Goal: Task Accomplishment & Management: Manage account settings

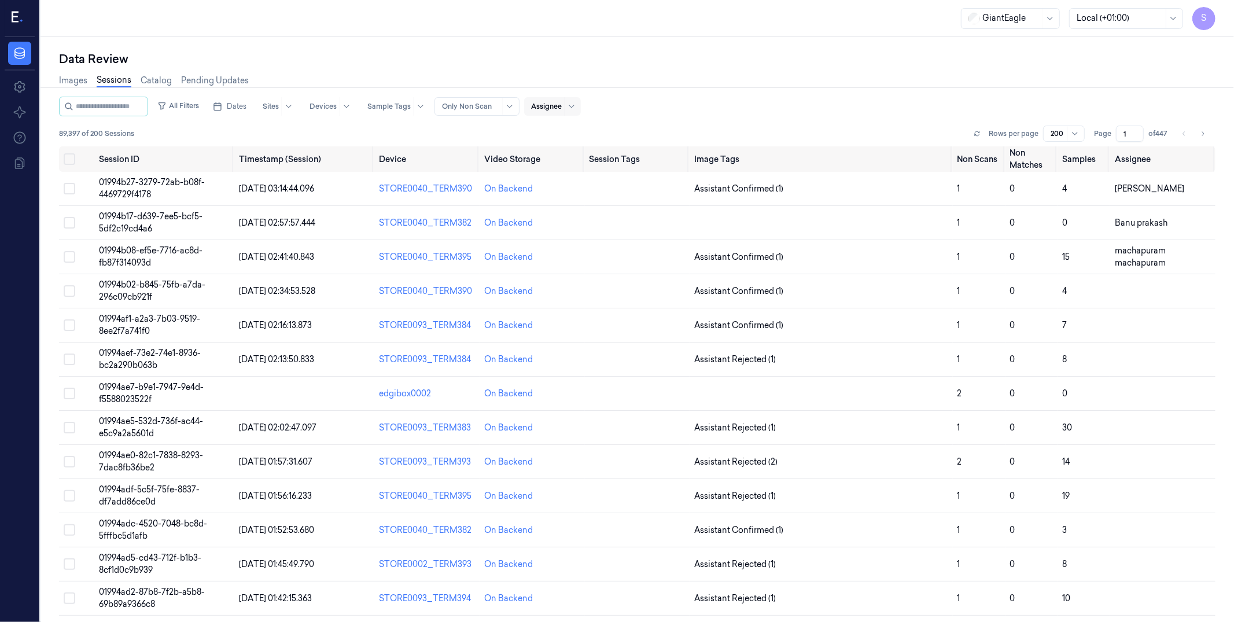
click at [562, 106] on div at bounding box center [546, 106] width 31 height 10
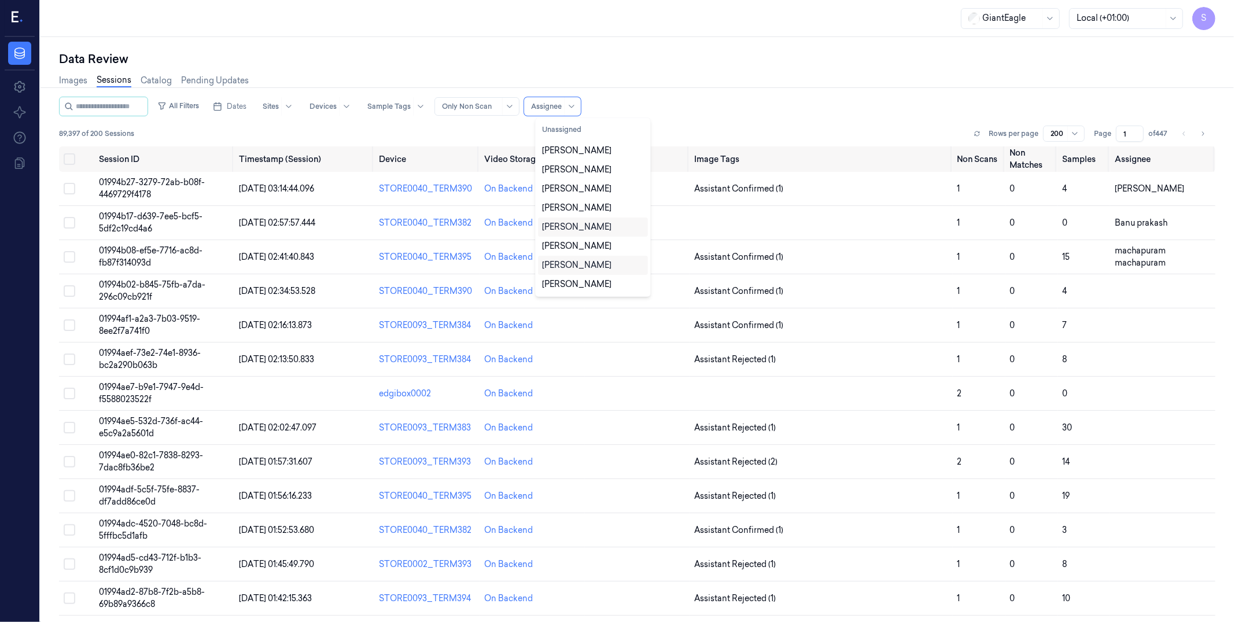
scroll to position [57, 0]
click at [604, 266] on div "[PERSON_NAME]" at bounding box center [577, 266] width 69 height 12
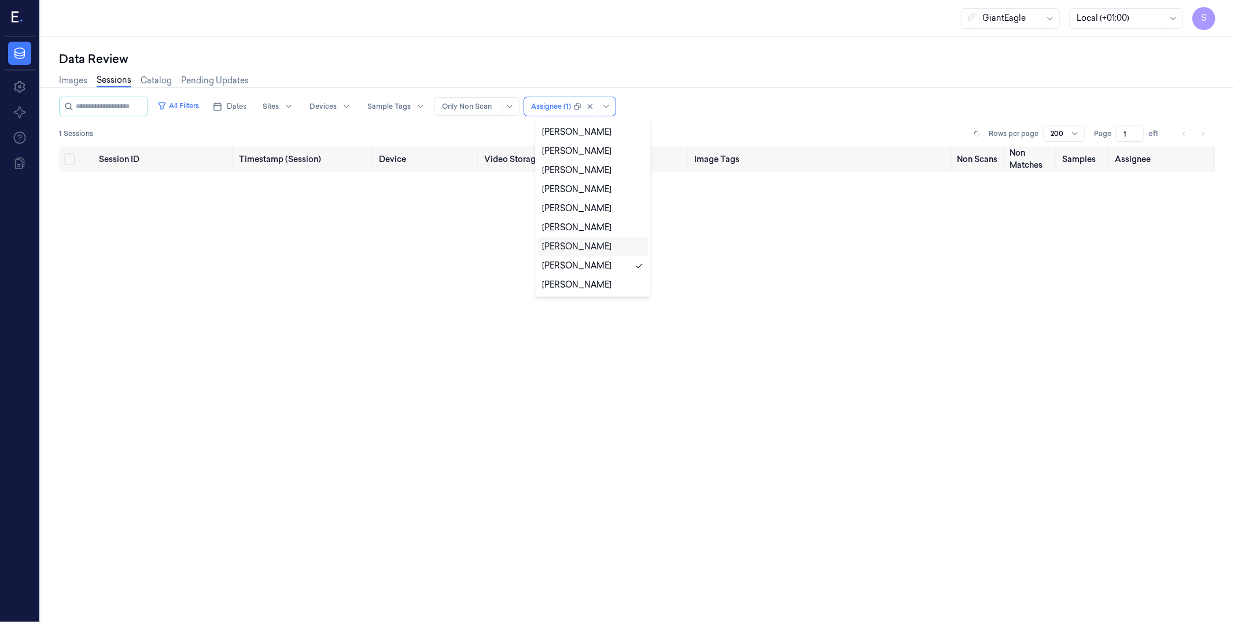
click at [766, 79] on div "Images Sessions Catalog Pending Updates" at bounding box center [637, 82] width 1157 height 30
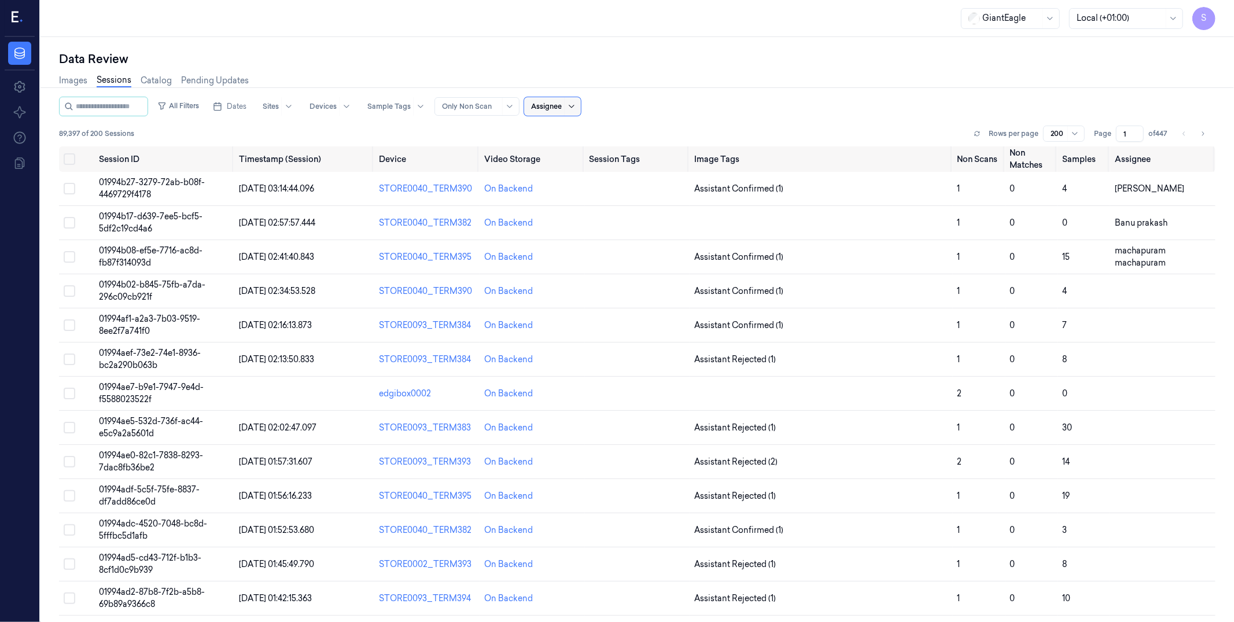
click at [576, 105] on icon at bounding box center [571, 106] width 9 height 9
click at [576, 104] on icon at bounding box center [571, 106] width 9 height 9
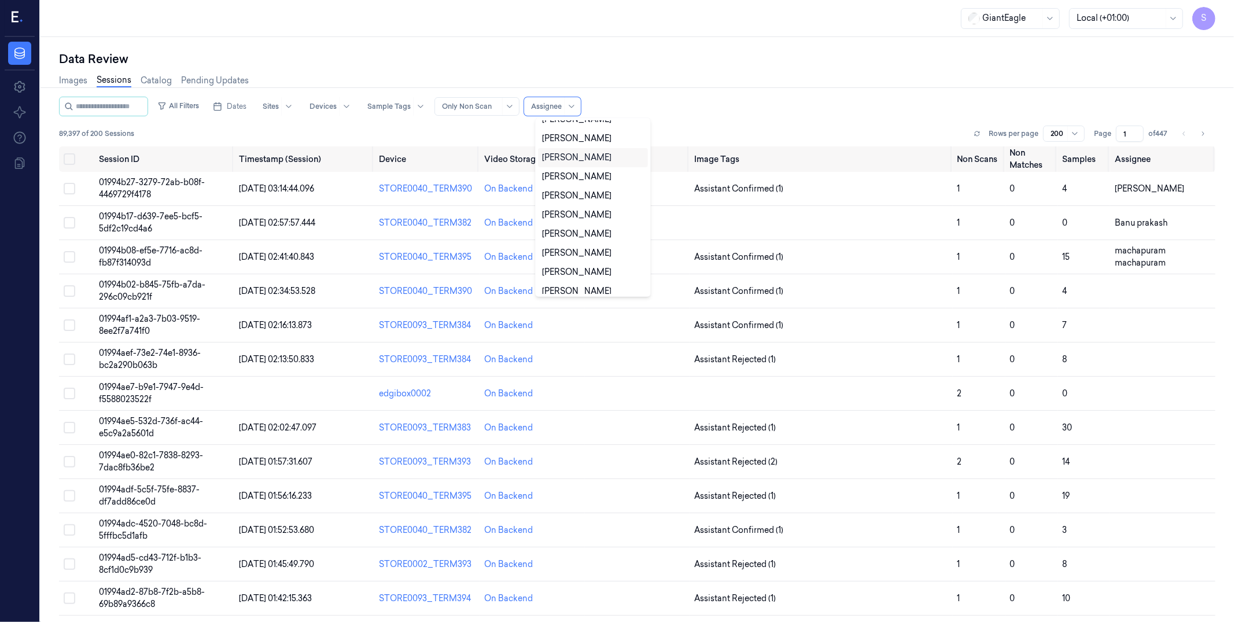
scroll to position [57, 0]
click at [595, 267] on div "[PERSON_NAME]" at bounding box center [577, 266] width 69 height 12
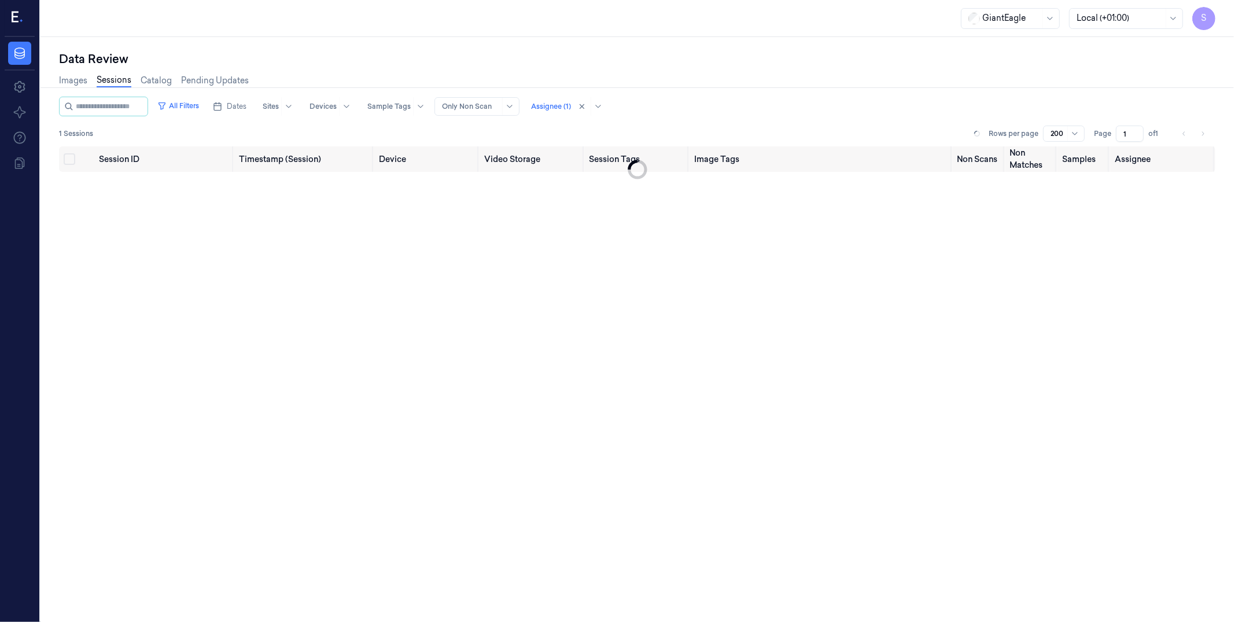
click at [753, 57] on div "Data Review" at bounding box center [637, 59] width 1157 height 16
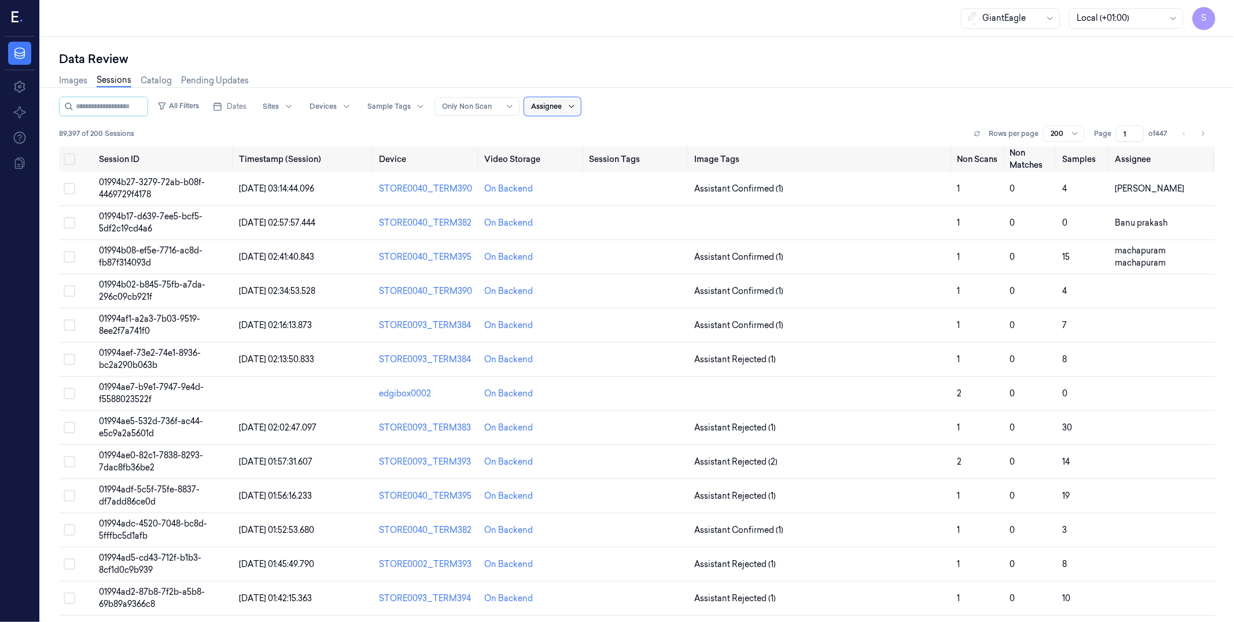
click at [576, 108] on icon at bounding box center [571, 106] width 9 height 9
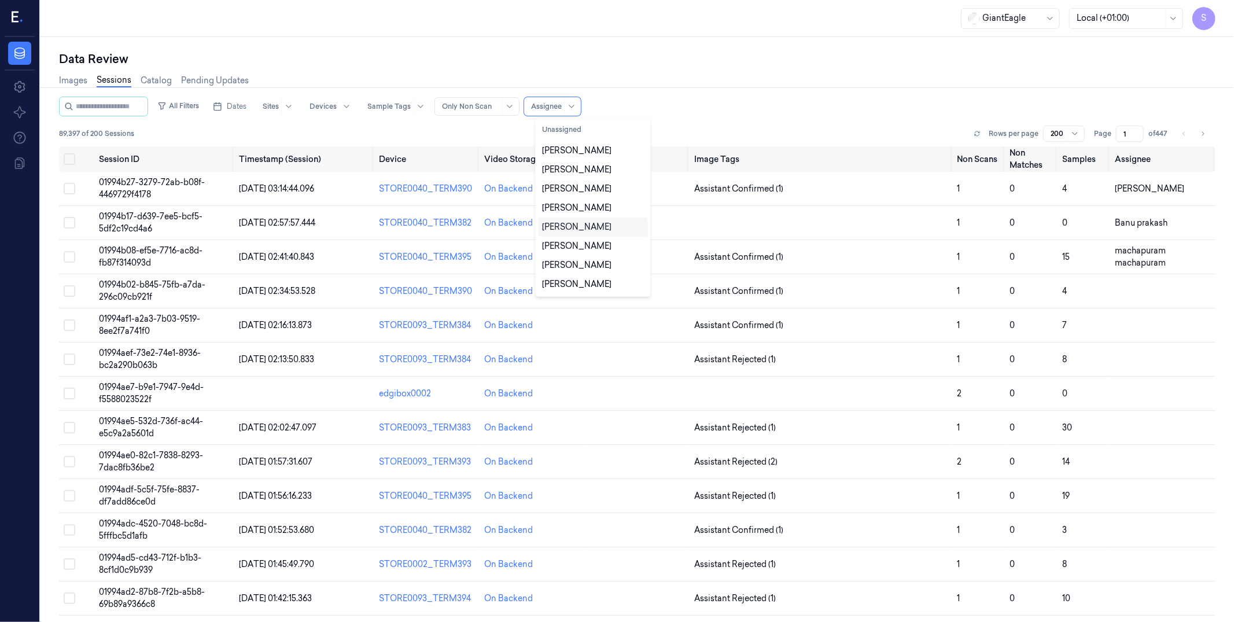
scroll to position [57, 0]
click at [598, 264] on div "[PERSON_NAME]" at bounding box center [577, 266] width 69 height 12
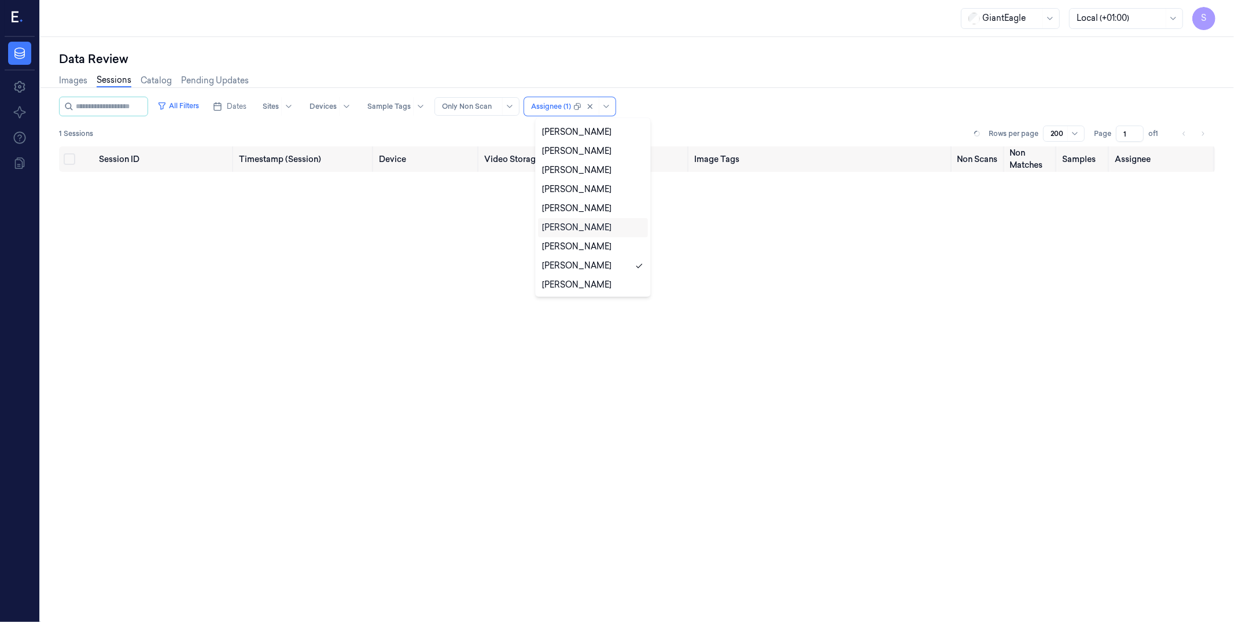
click at [729, 112] on div "All Filters Dates Sites Devices Sample Tags Alert Type Only Non Scan option [PE…" at bounding box center [637, 107] width 1157 height 20
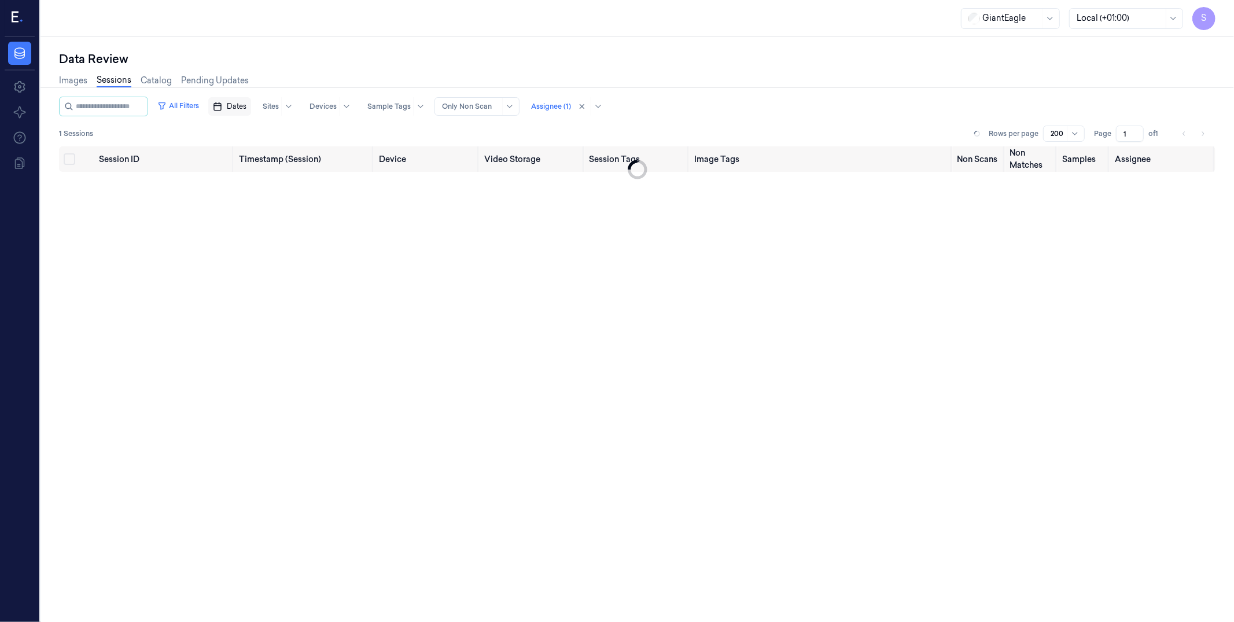
drag, startPoint x: 245, startPoint y: 109, endPoint x: 253, endPoint y: 111, distance: 8.3
click at [245, 109] on span "Dates" at bounding box center [237, 106] width 20 height 10
click at [255, 220] on button "15" at bounding box center [256, 222] width 19 height 19
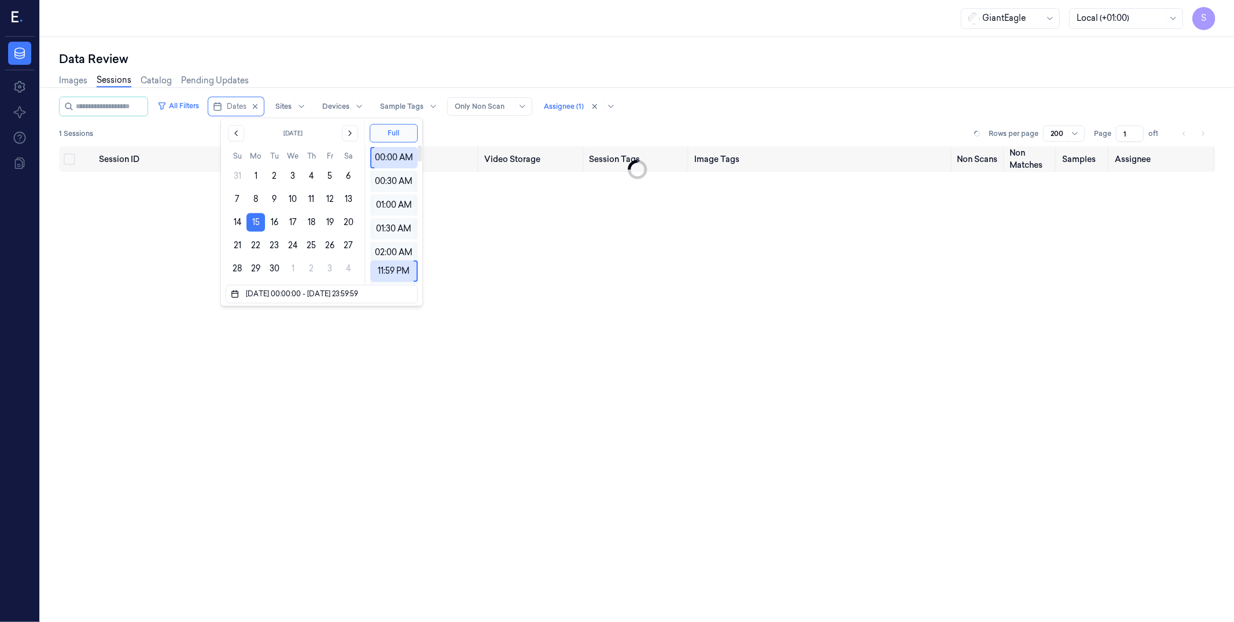
click at [542, 253] on div "Session ID Timestamp (Session) Device Video Storage Session Tags Image Tags Non…" at bounding box center [637, 409] width 1157 height 526
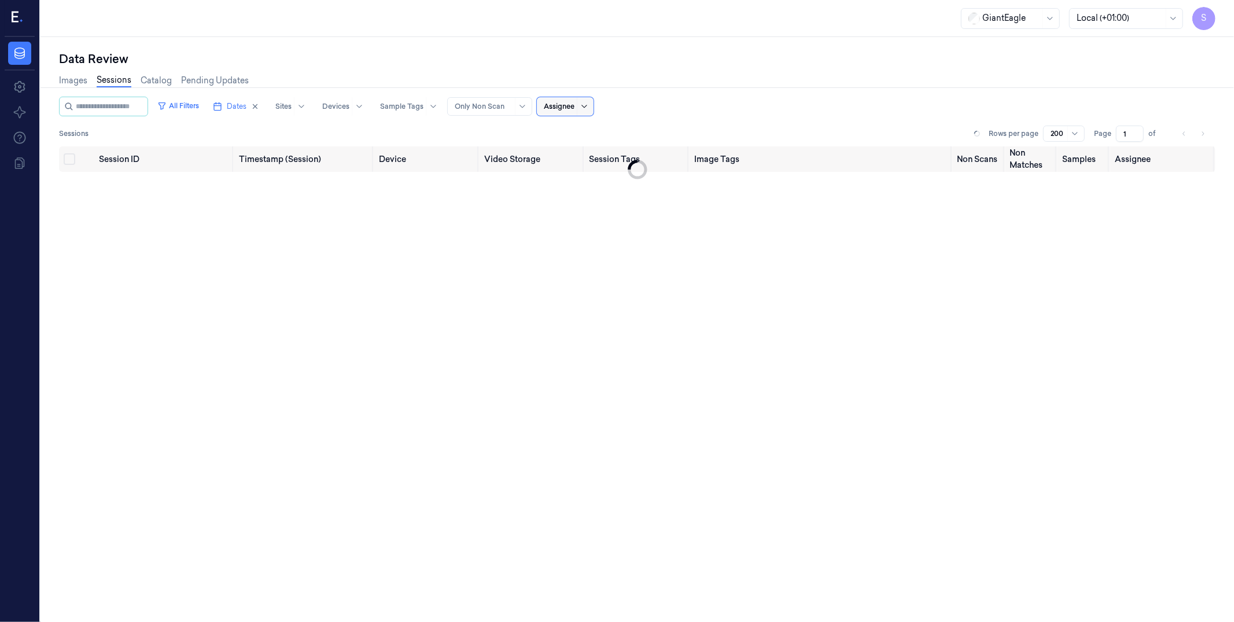
drag, startPoint x: 605, startPoint y: 107, endPoint x: 595, endPoint y: 107, distance: 9.8
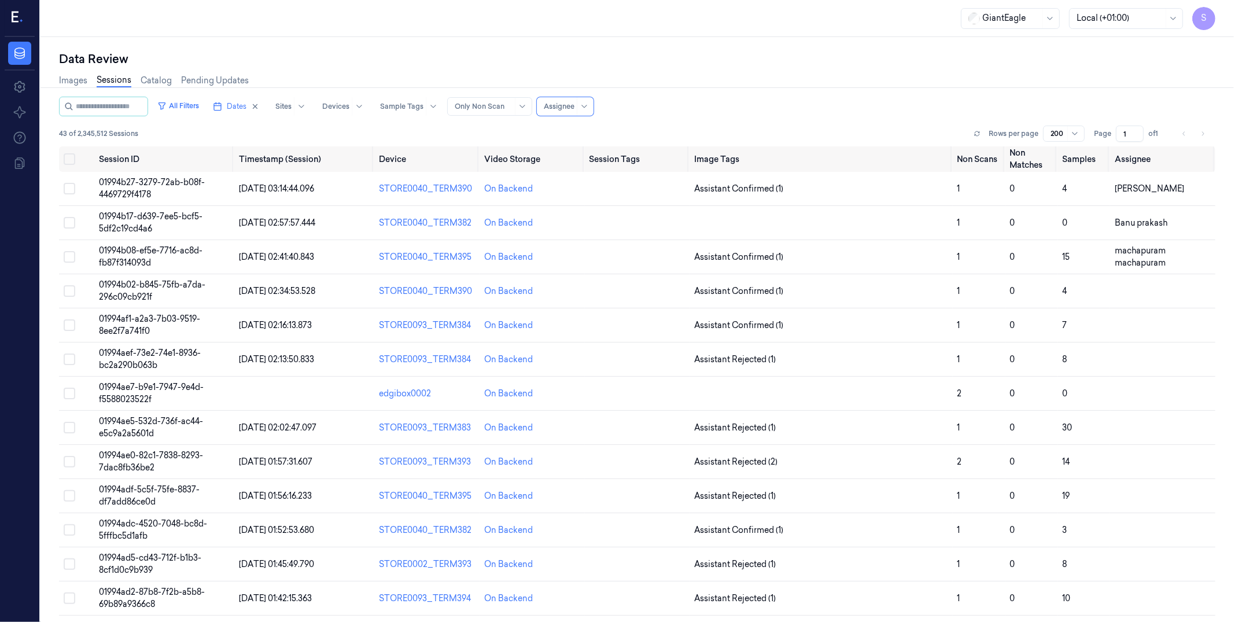
click at [258, 106] on icon "button" at bounding box center [255, 107] width 4 height 4
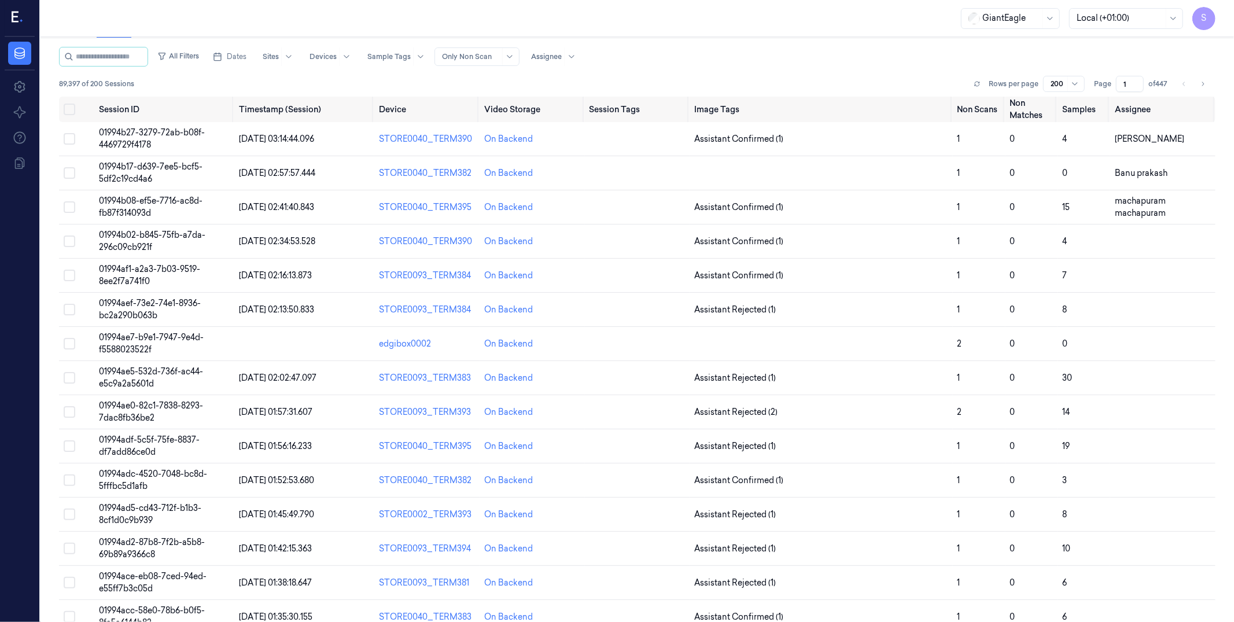
click at [1202, 15] on span "S" at bounding box center [1204, 18] width 23 height 23
click at [1113, 135] on span "Account Settings" at bounding box center [1142, 136] width 138 height 10
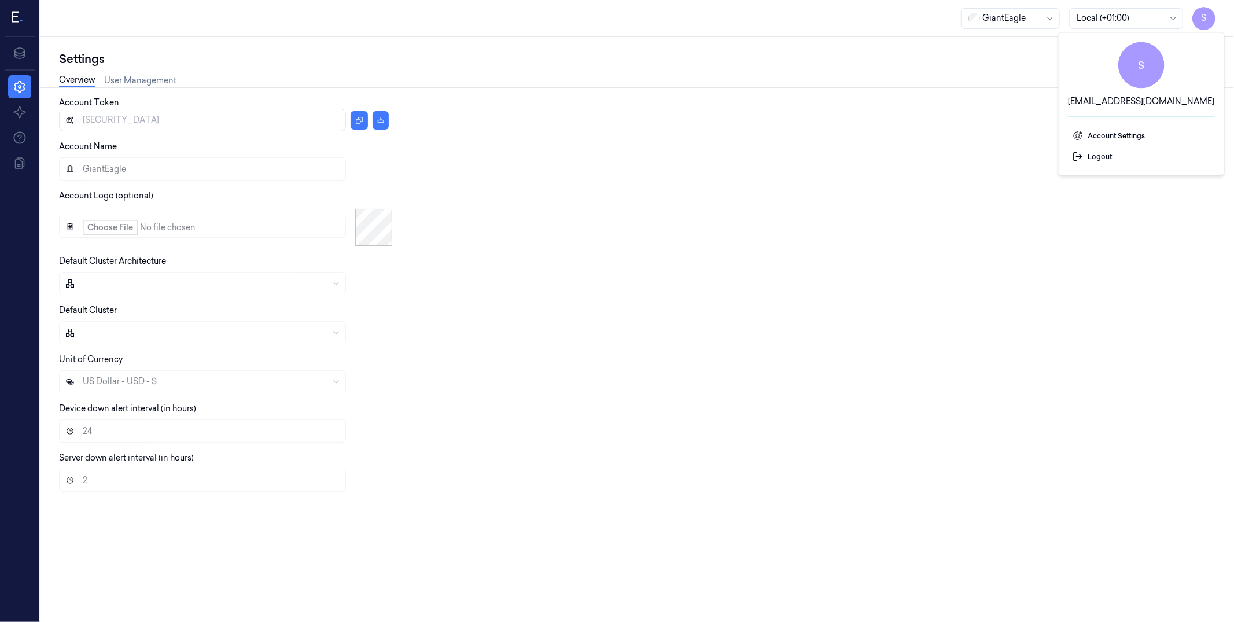
click at [13, 23] on icon at bounding box center [18, 17] width 12 height 17
